Goal: Check status: Check status

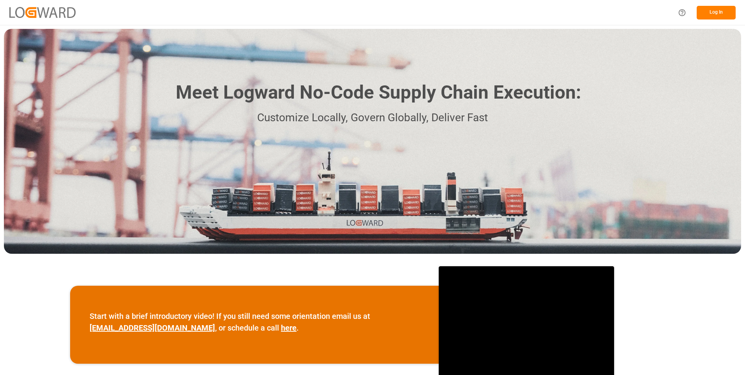
click at [719, 7] on button "Log In" at bounding box center [716, 13] width 39 height 14
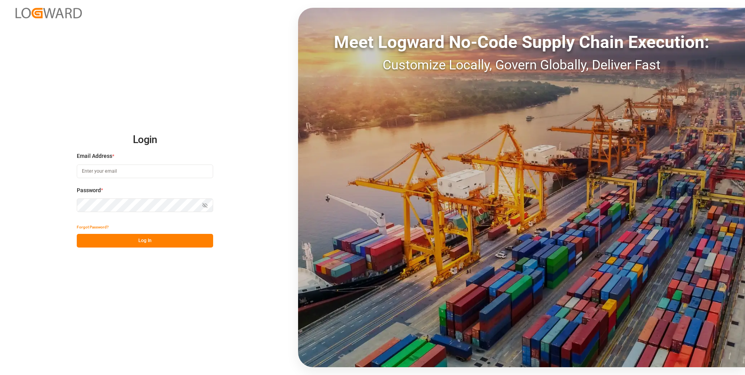
type input "[PERSON_NAME][EMAIL_ADDRESS][DOMAIN_NAME]"
click at [141, 240] on button "Log In" at bounding box center [145, 241] width 136 height 14
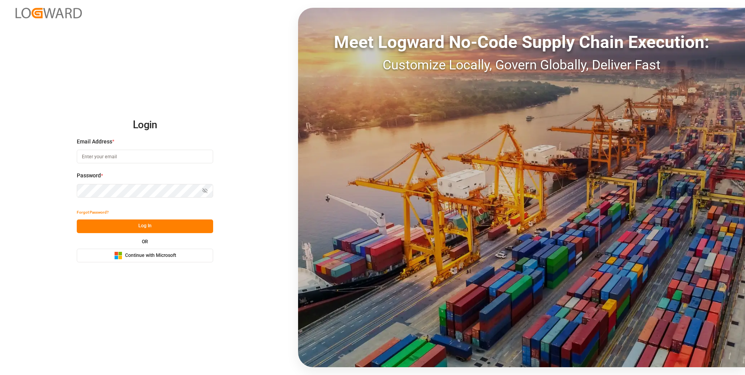
type input "[PERSON_NAME][EMAIL_ADDRESS][DOMAIN_NAME]"
click at [145, 226] on button "Log In" at bounding box center [145, 226] width 136 height 14
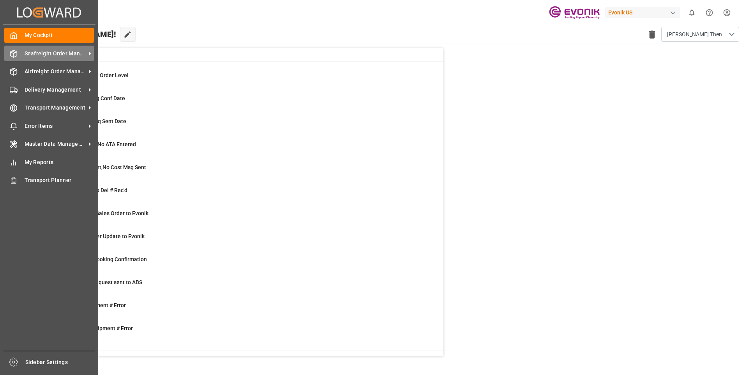
click at [25, 55] on span "Seafreight Order Management" at bounding box center [56, 53] width 62 height 8
click at [47, 56] on span "Seafreight Order Management" at bounding box center [56, 53] width 62 height 8
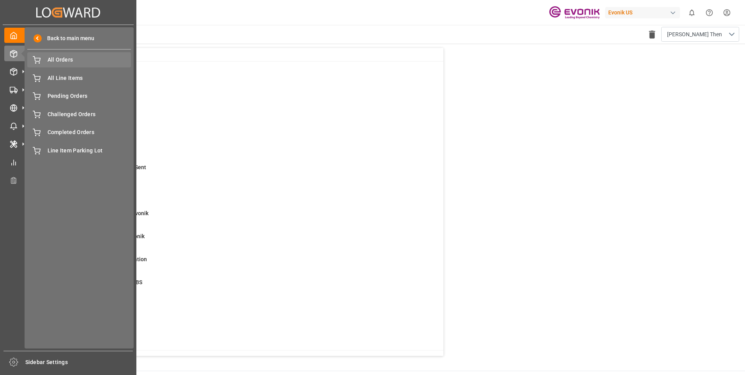
click at [60, 58] on span "All Orders" at bounding box center [90, 60] width 84 height 8
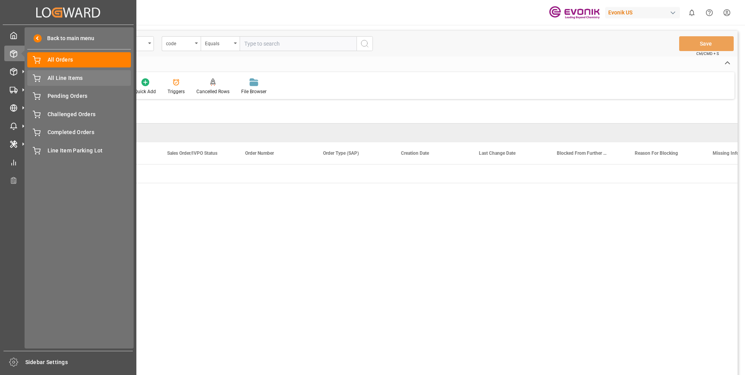
drag, startPoint x: 55, startPoint y: 75, endPoint x: 60, endPoint y: 76, distance: 5.9
click at [55, 75] on span "All Line Items" at bounding box center [90, 78] width 84 height 8
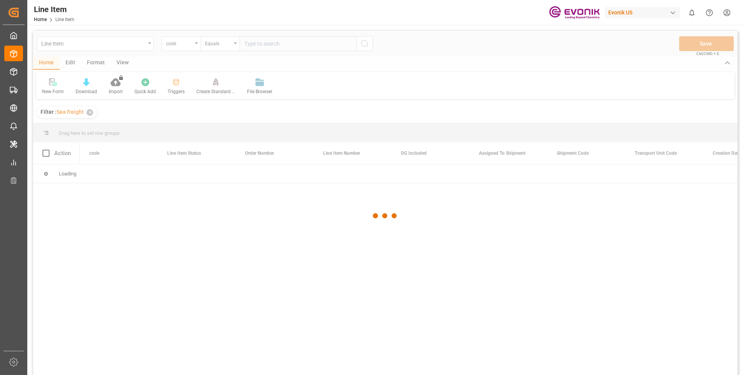
click at [180, 46] on div at bounding box center [385, 216] width 704 height 370
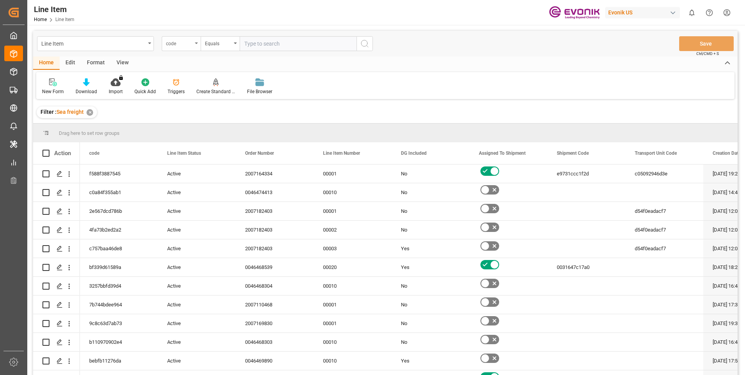
click at [175, 50] on div "code" at bounding box center [181, 43] width 39 height 15
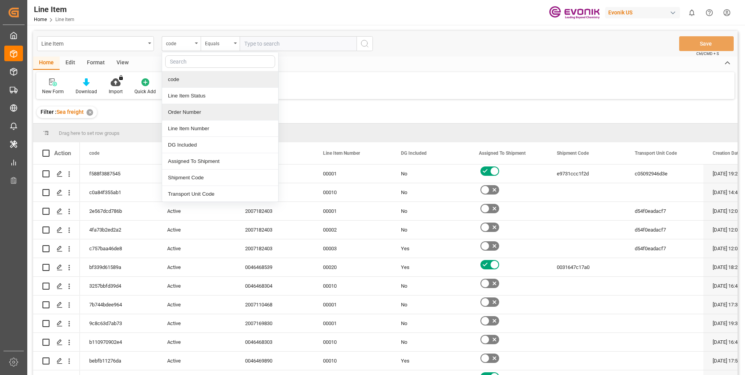
click at [193, 113] on div "Order Number" at bounding box center [220, 112] width 116 height 16
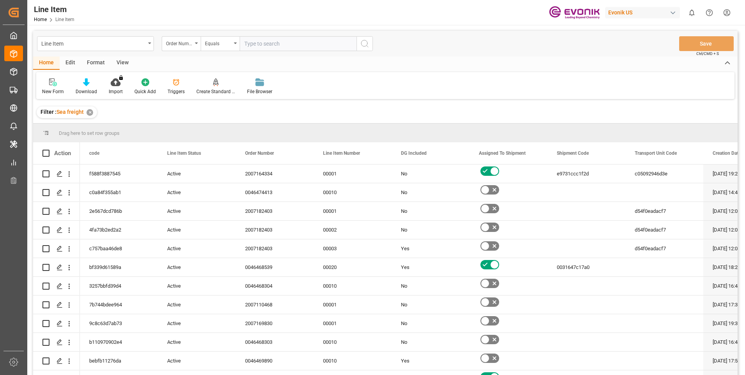
click at [282, 42] on input "text" at bounding box center [298, 43] width 117 height 15
paste input "0046459302"
type input "0046459302"
click at [367, 50] on button "search button" at bounding box center [364, 43] width 16 height 15
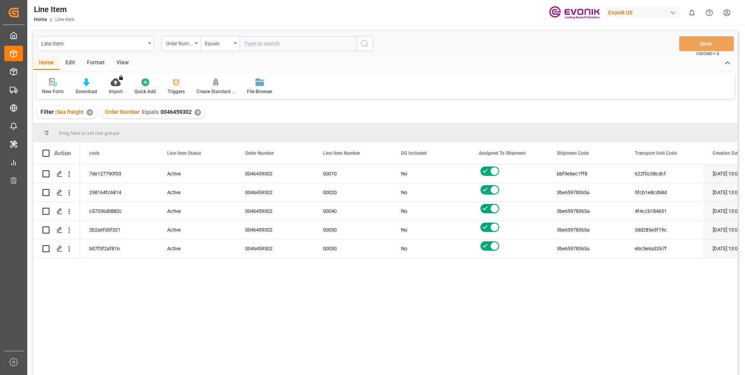
click at [356, 36] on button "search button" at bounding box center [364, 43] width 16 height 15
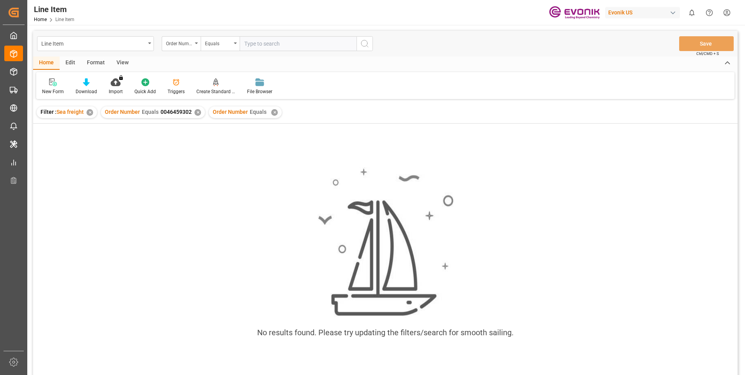
click at [273, 112] on div "✕" at bounding box center [274, 112] width 7 height 7
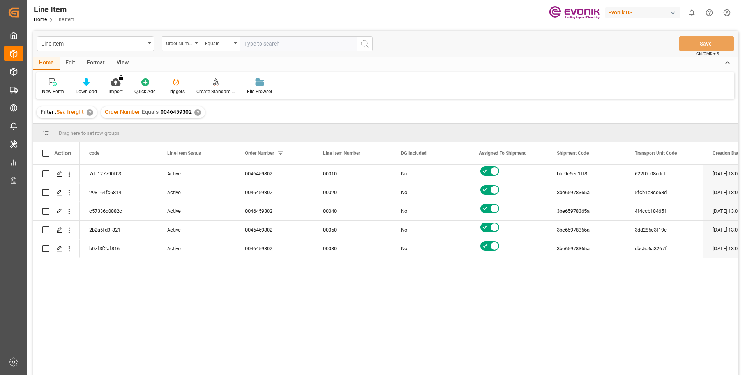
drag, startPoint x: 446, startPoint y: 93, endPoint x: 388, endPoint y: 93, distance: 57.7
click at [446, 93] on div "New Form Download Import You don't have permission for this feature. Contact ad…" at bounding box center [385, 85] width 698 height 27
click at [118, 63] on div "View" at bounding box center [123, 62] width 24 height 13
click at [88, 92] on div "Standard Templates" at bounding box center [88, 91] width 39 height 7
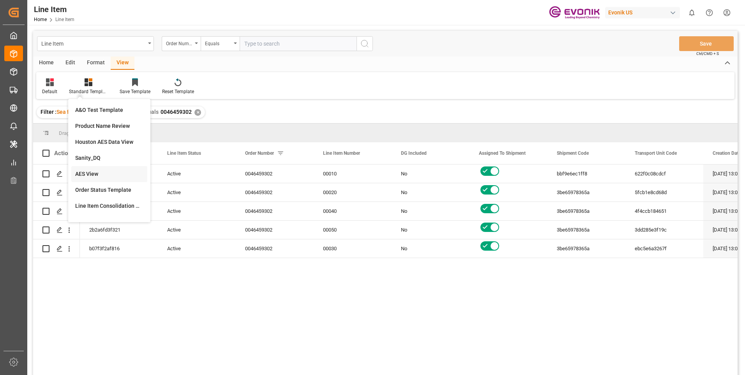
click at [87, 167] on div "AES View" at bounding box center [109, 174] width 76 height 16
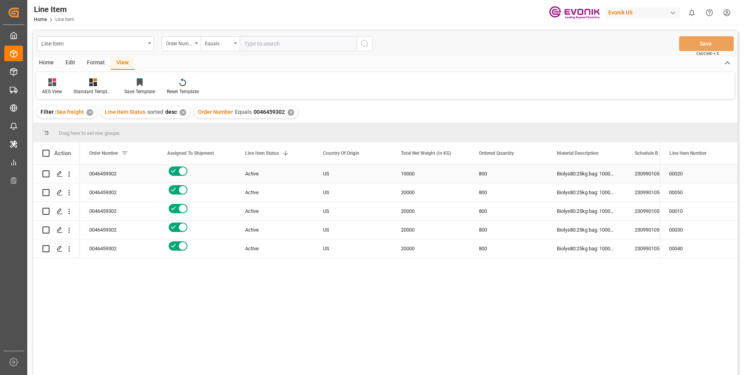
click at [644, 176] on div "2309901050" at bounding box center [664, 173] width 78 height 18
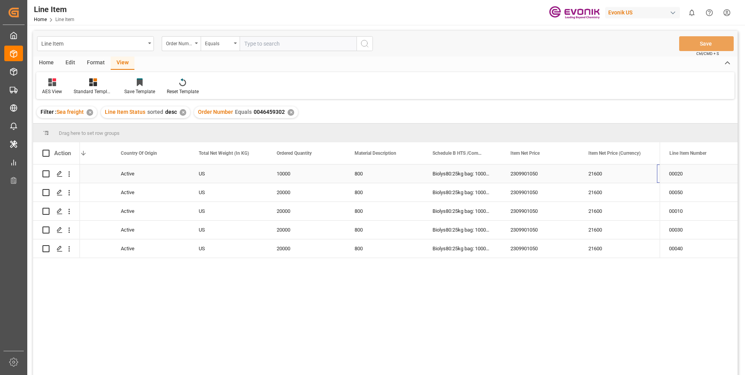
scroll to position [0, 202]
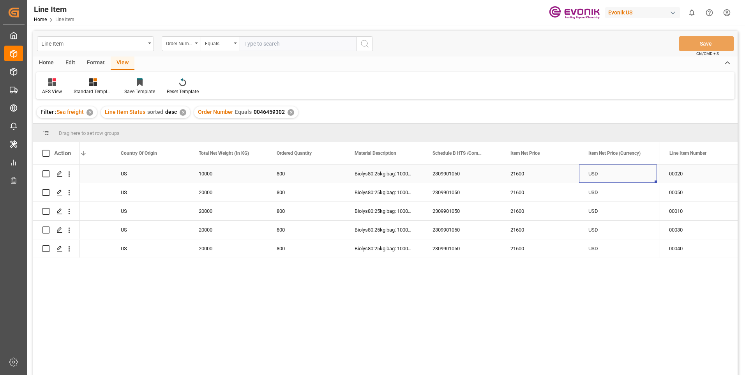
click at [520, 176] on div "21600" at bounding box center [540, 173] width 78 height 18
click at [434, 171] on div "2309901050" at bounding box center [462, 173] width 78 height 18
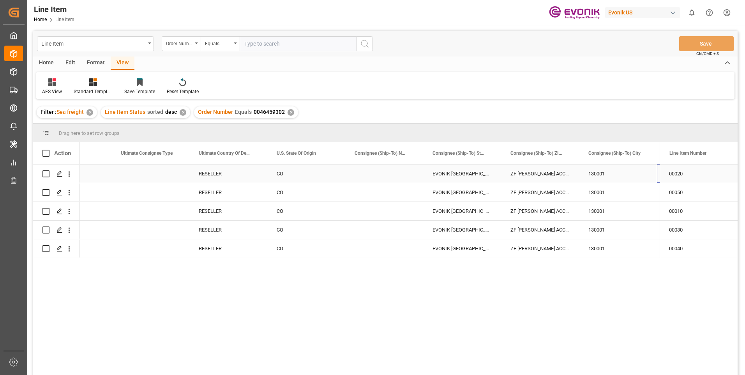
scroll to position [0, 901]
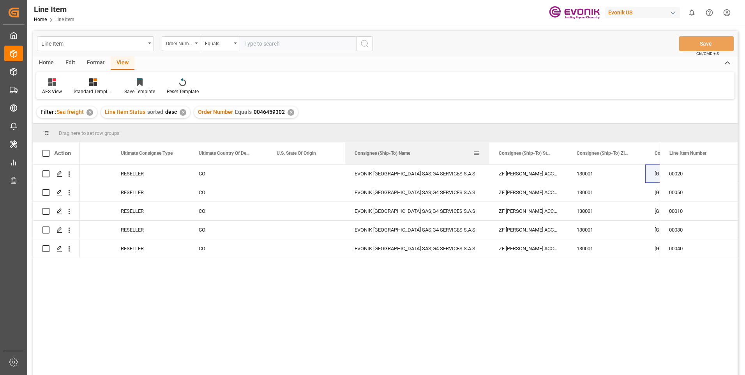
drag, startPoint x: 422, startPoint y: 153, endPoint x: 489, endPoint y: 160, distance: 66.6
click at [489, 160] on div at bounding box center [489, 153] width 3 height 22
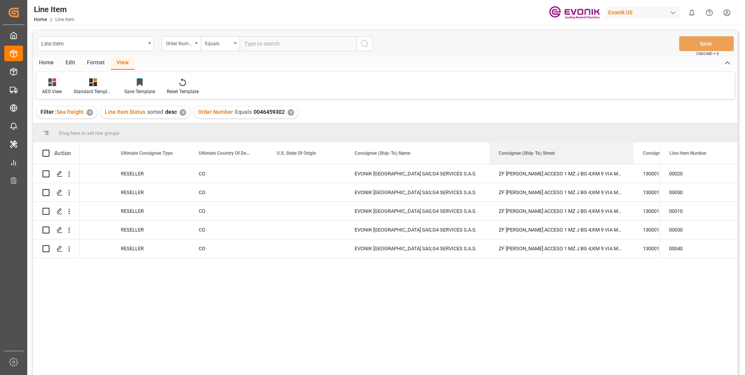
drag, startPoint x: 566, startPoint y: 146, endPoint x: 633, endPoint y: 123, distance: 70.0
click at [633, 123] on div "Drag here to set row groups Drag here to set column labels Action ECCN Number L…" at bounding box center [385, 251] width 704 height 256
